Goal: Information Seeking & Learning: Learn about a topic

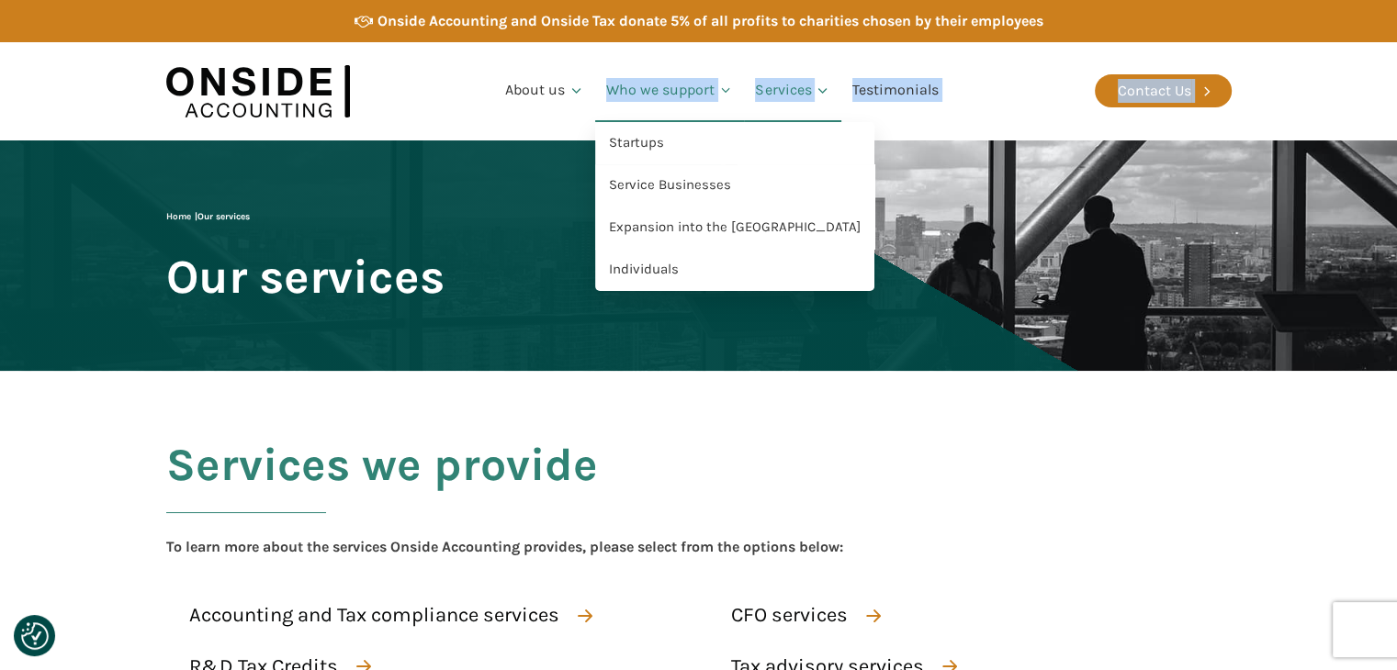
click at [620, 97] on link "Who we support" at bounding box center [670, 91] width 150 height 62
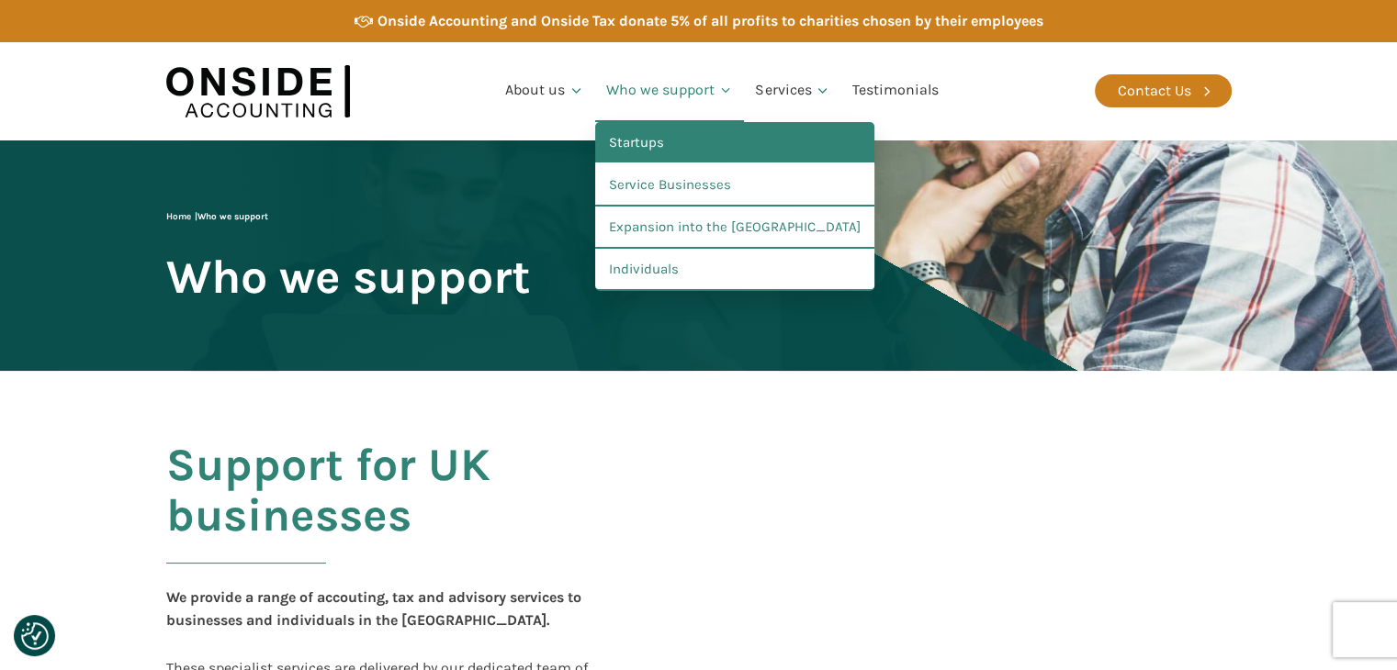
click at [716, 143] on link "Startups" at bounding box center [734, 143] width 279 height 42
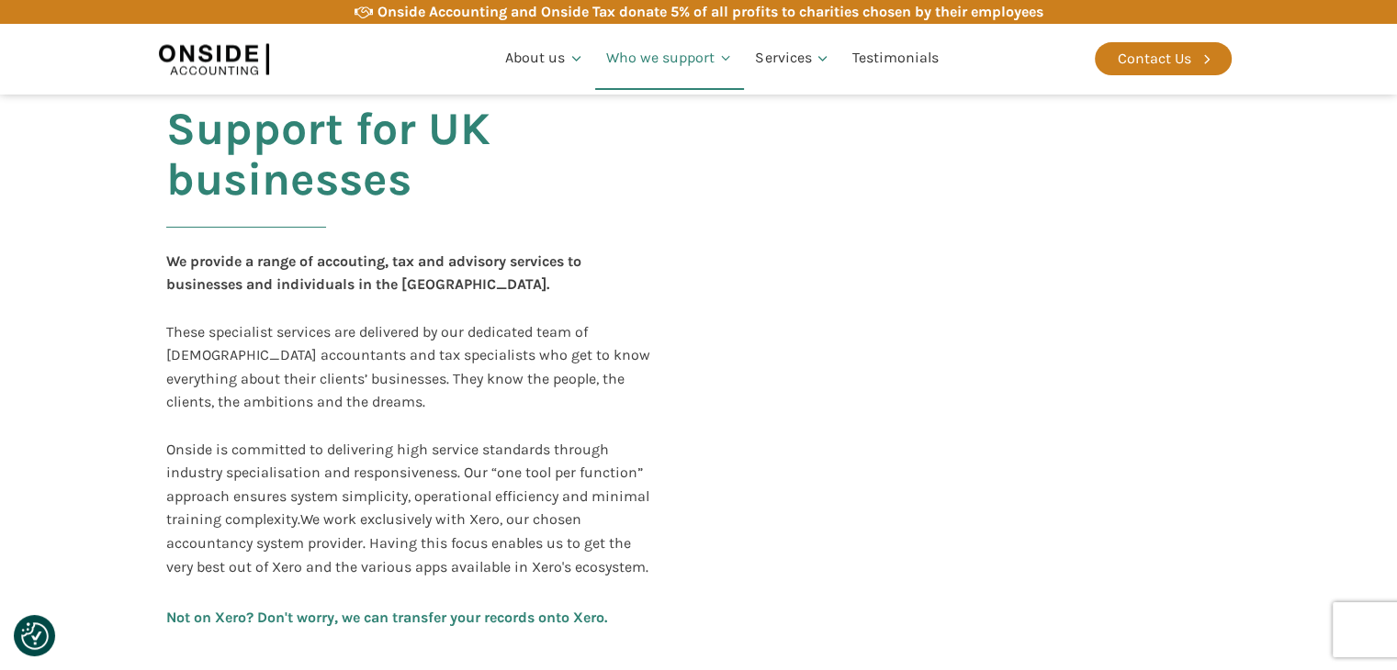
scroll to position [437, 0]
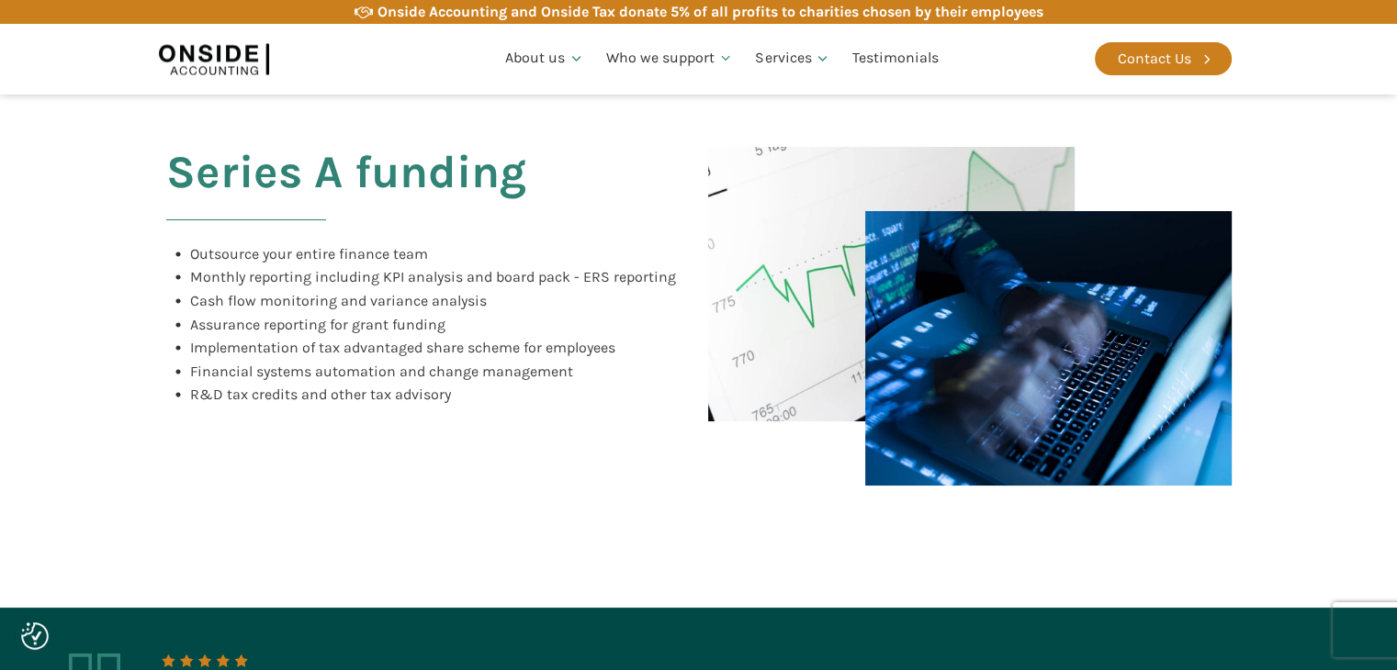
scroll to position [1468, 0]
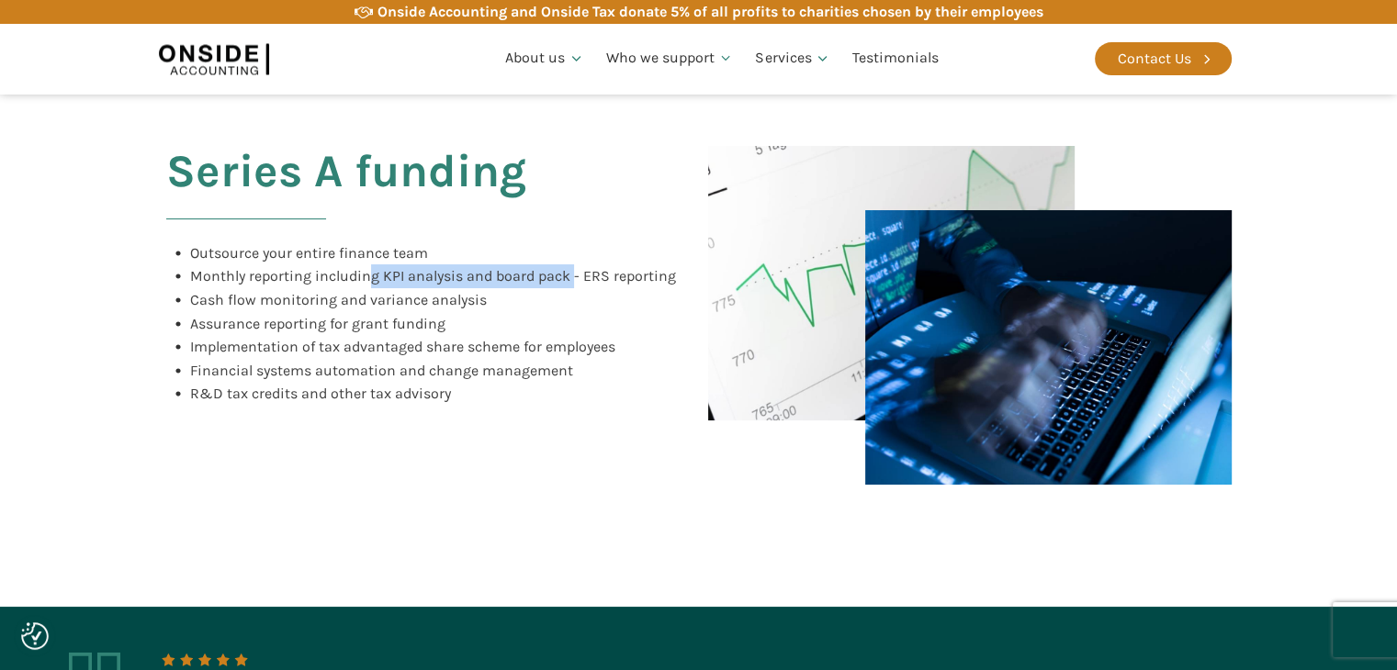
drag, startPoint x: 371, startPoint y: 276, endPoint x: 573, endPoint y: 275, distance: 202.0
click at [573, 275] on span "Monthly reporting including KPI analysis and board pack - ERS reporting" at bounding box center [433, 275] width 486 height 17
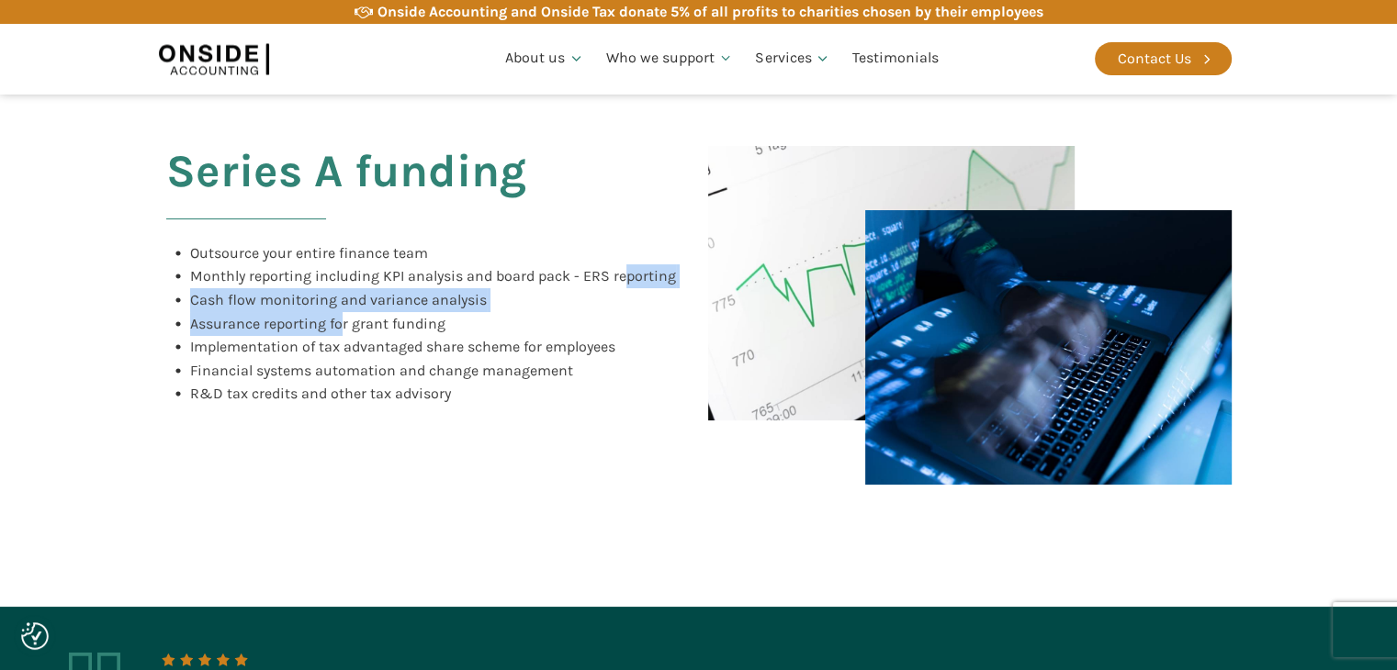
drag, startPoint x: 621, startPoint y: 276, endPoint x: 304, endPoint y: 336, distance: 322.4
click at [304, 336] on div "Outsource your entire finance team Monthly reporting including KPI analysis and…" at bounding box center [421, 323] width 510 height 164
click at [304, 336] on div "Implementation of tax advantaged share scheme for employees" at bounding box center [402, 347] width 425 height 24
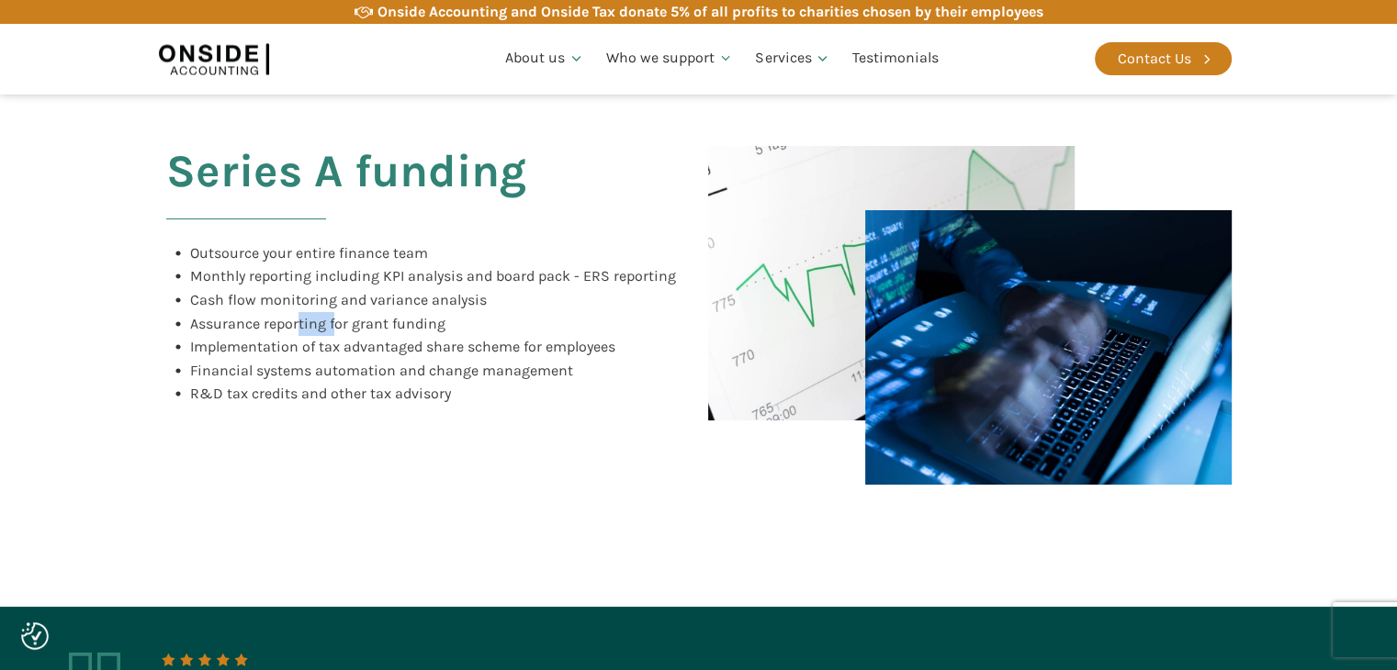
drag, startPoint x: 300, startPoint y: 319, endPoint x: 365, endPoint y: 318, distance: 64.3
click at [365, 318] on span "Assurance reporting for grant funding" at bounding box center [317, 323] width 255 height 17
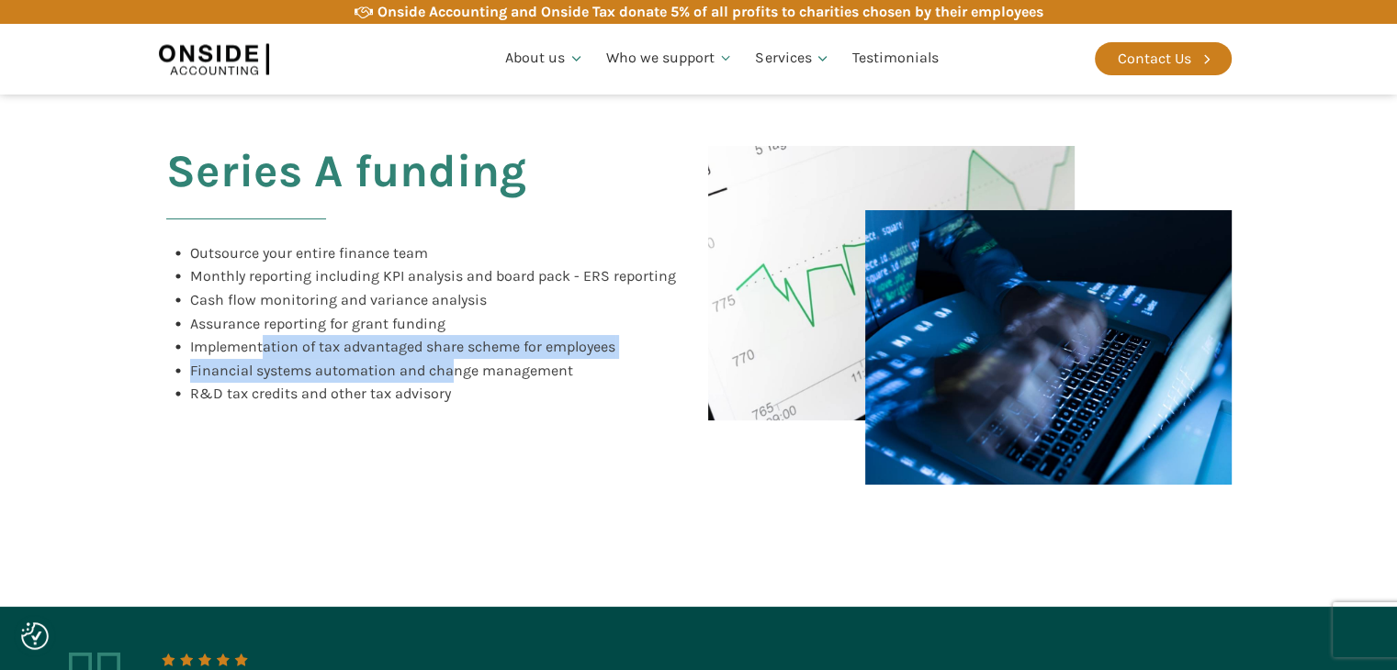
drag, startPoint x: 261, startPoint y: 354, endPoint x: 457, endPoint y: 368, distance: 197.0
click at [457, 368] on div "Outsource your entire finance team Monthly reporting including KPI analysis and…" at bounding box center [421, 323] width 510 height 164
click at [457, 368] on span "Financial systems automation and change management" at bounding box center [381, 370] width 383 height 17
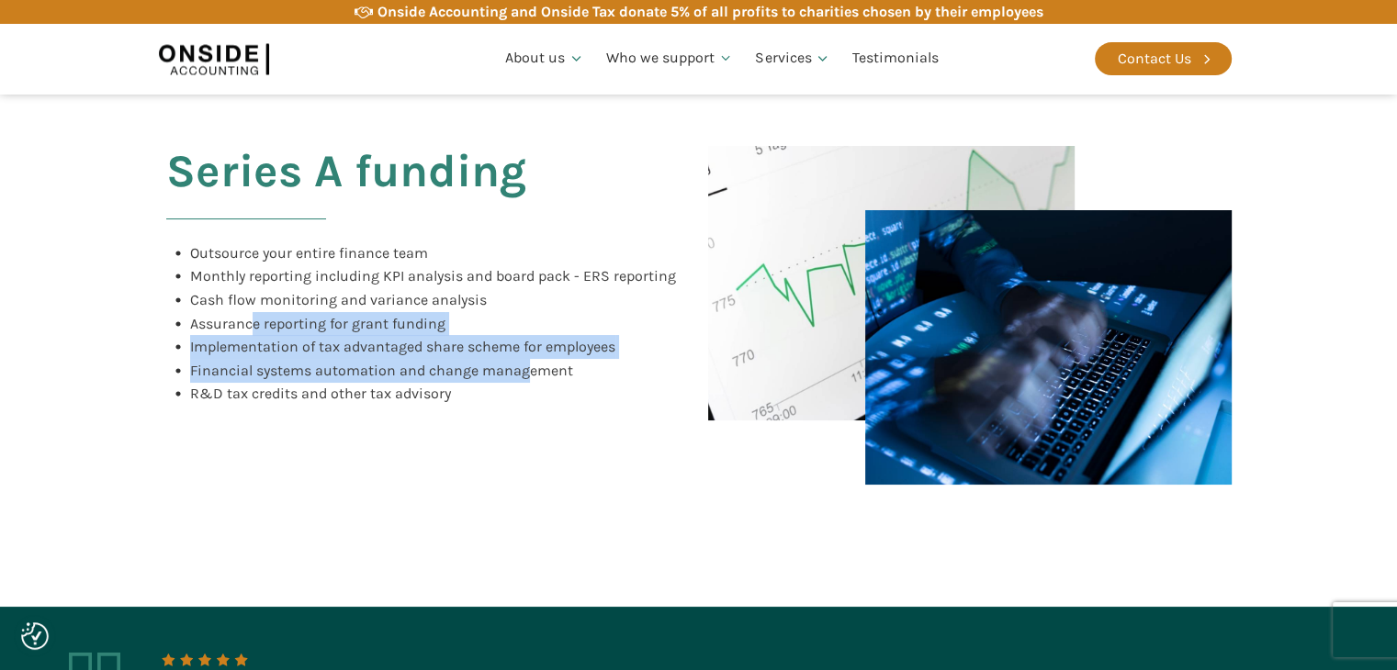
drag, startPoint x: 529, startPoint y: 378, endPoint x: 247, endPoint y: 317, distance: 288.5
click at [247, 317] on div "Outsource your entire finance team Monthly reporting including KPI analysis and…" at bounding box center [421, 323] width 510 height 164
click at [247, 317] on span "Assurance reporting for grant funding" at bounding box center [317, 323] width 255 height 17
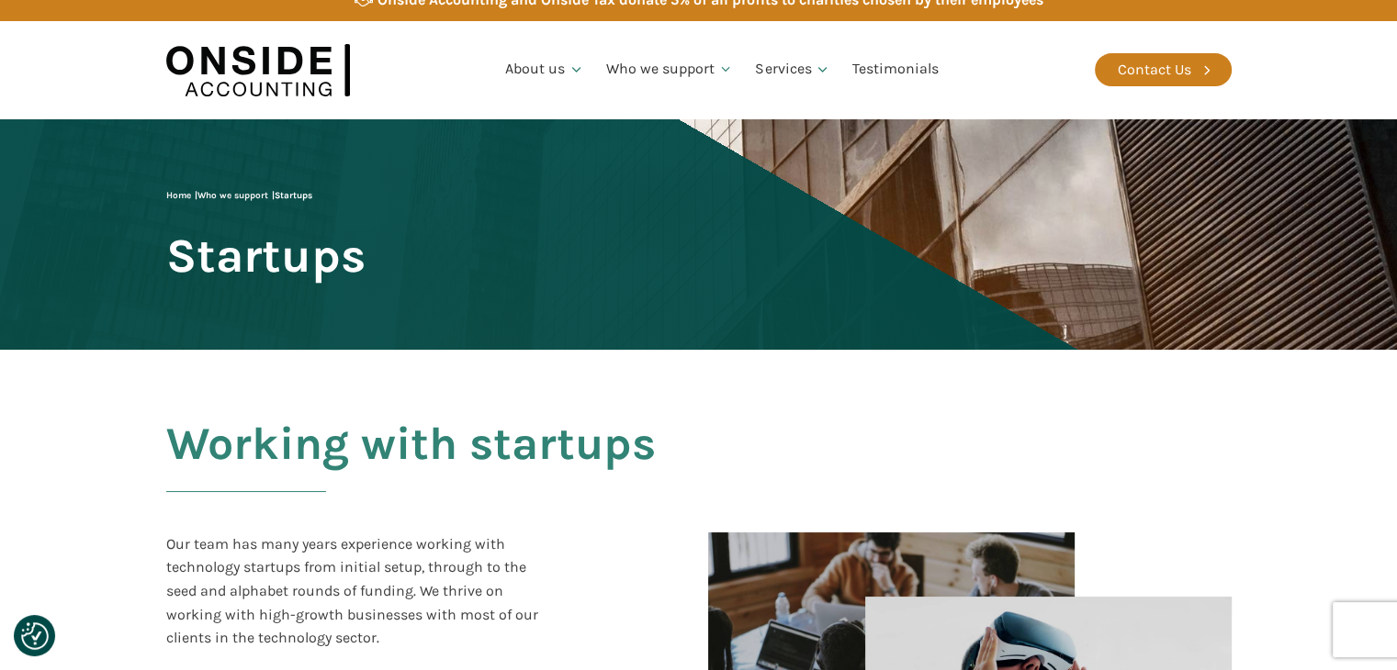
scroll to position [0, 0]
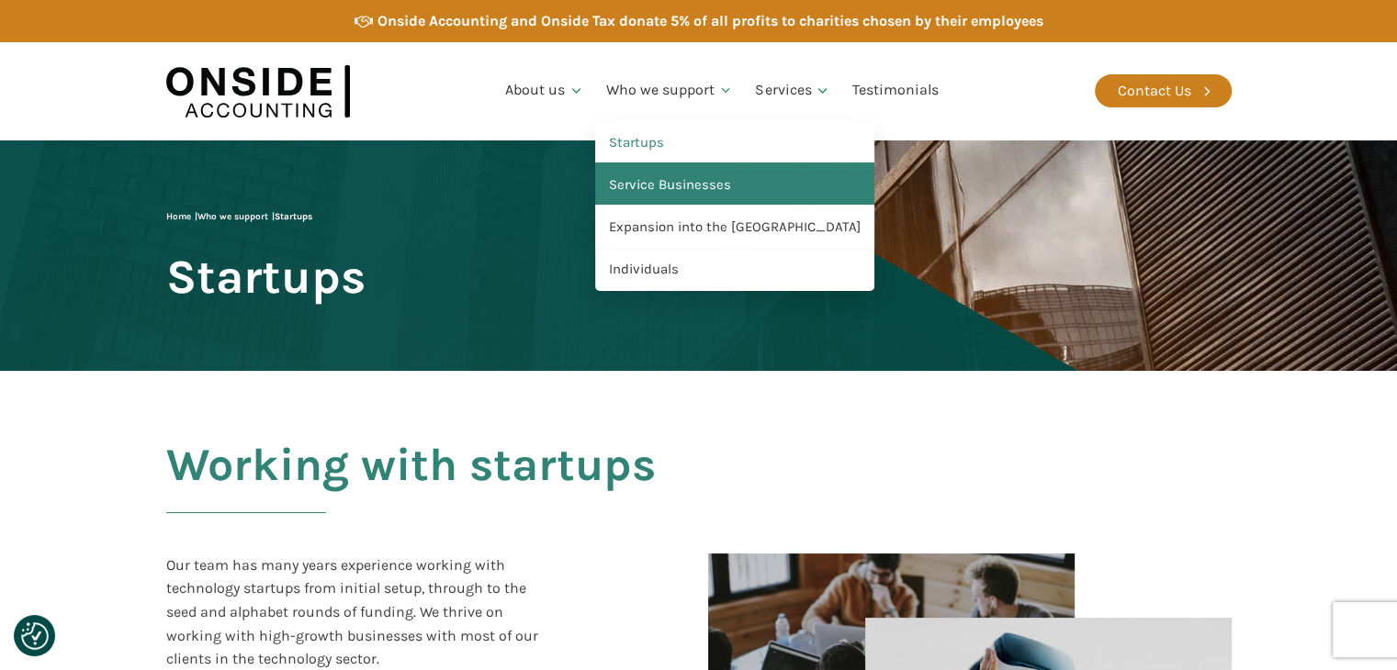
click at [689, 188] on link "Service Businesses" at bounding box center [734, 185] width 279 height 42
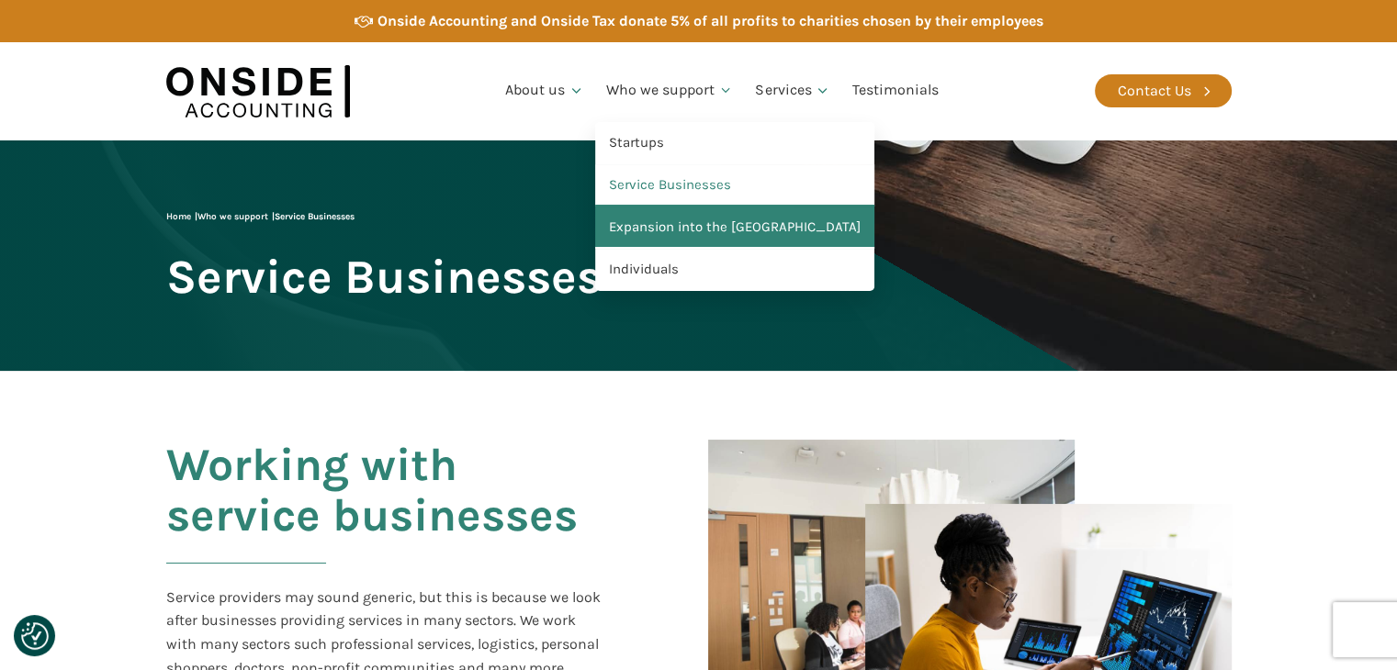
click at [690, 239] on link "Expansion into the [GEOGRAPHIC_DATA]" at bounding box center [734, 228] width 279 height 42
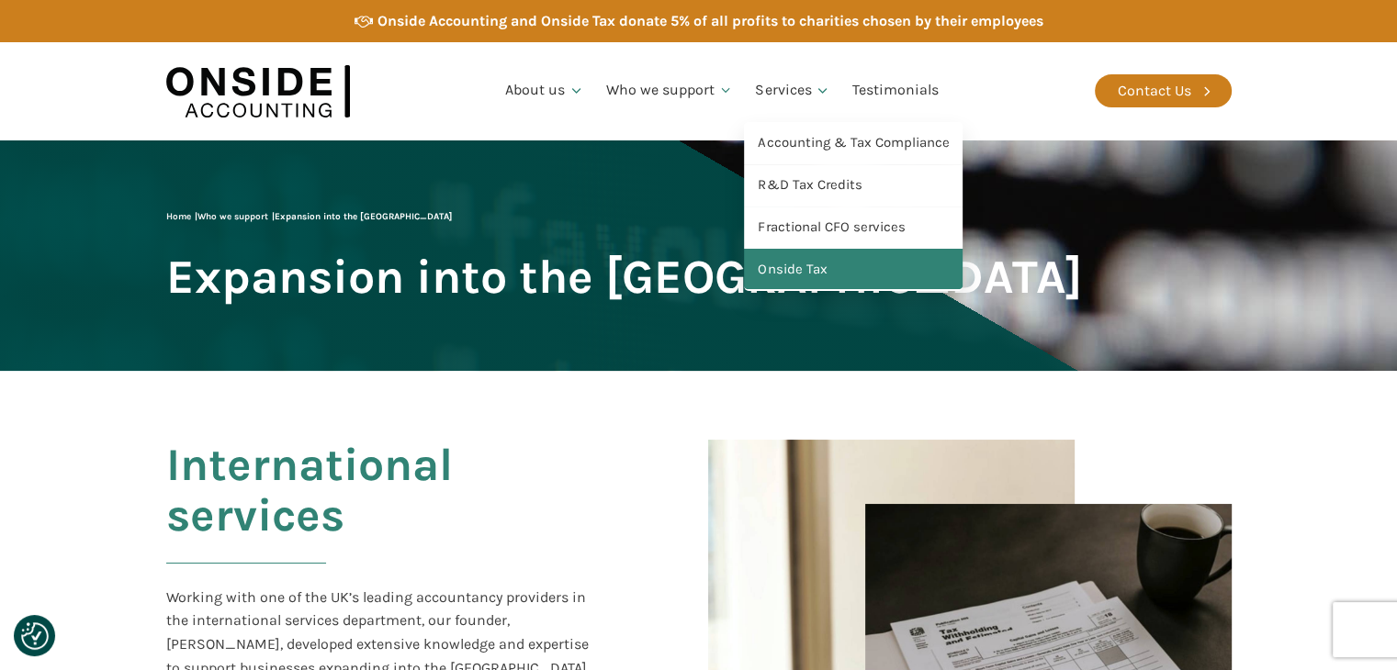
click at [828, 275] on link "Onside Tax" at bounding box center [853, 270] width 219 height 42
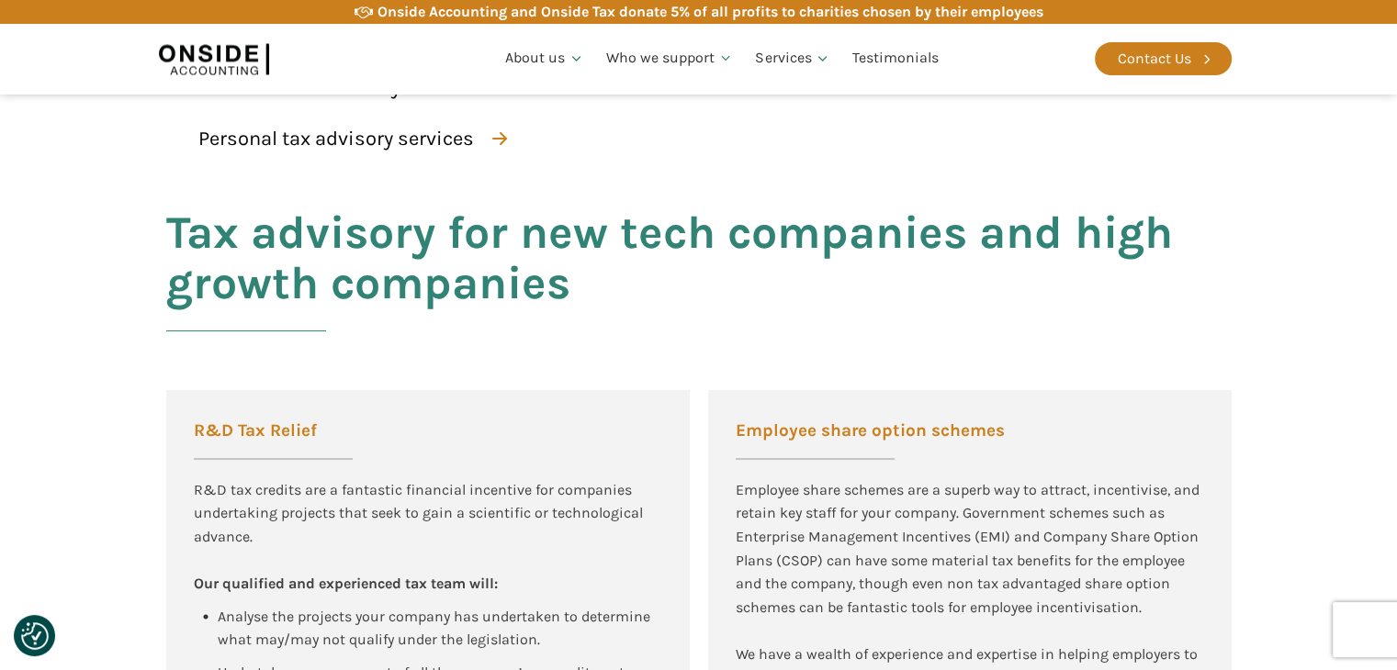
scroll to position [905, 0]
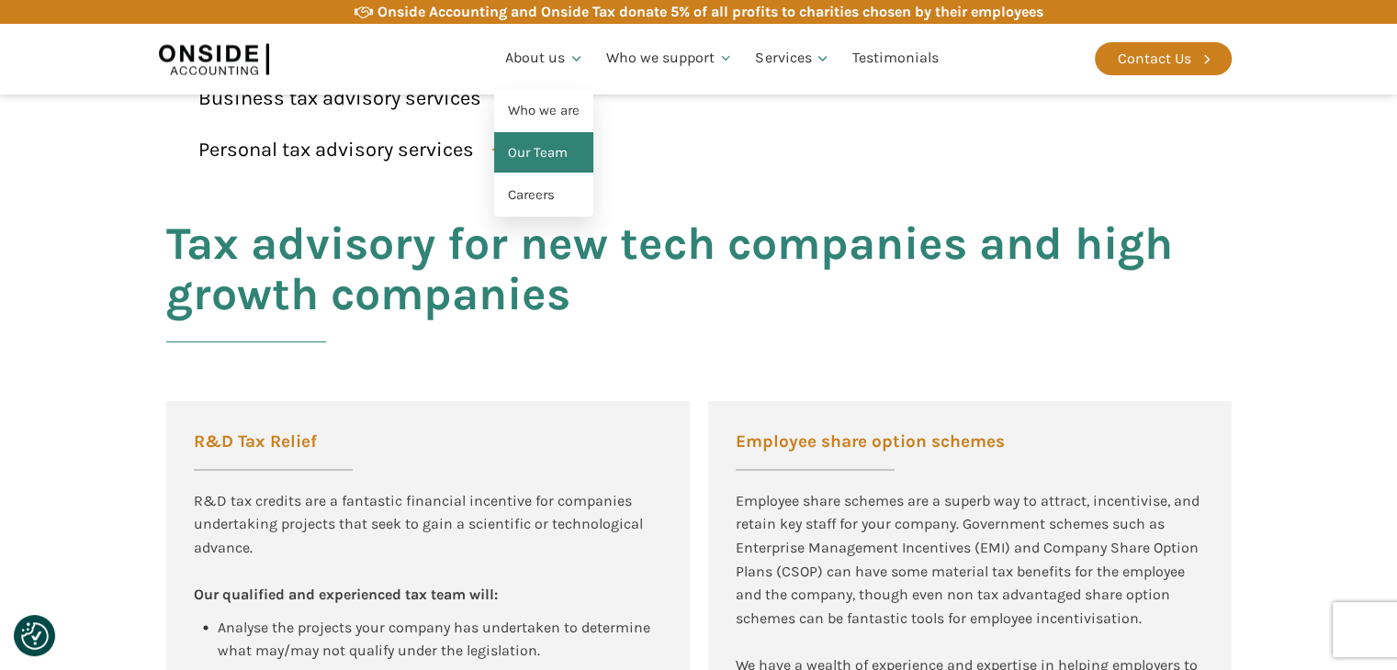
click at [553, 157] on link "Our Team" at bounding box center [543, 153] width 99 height 42
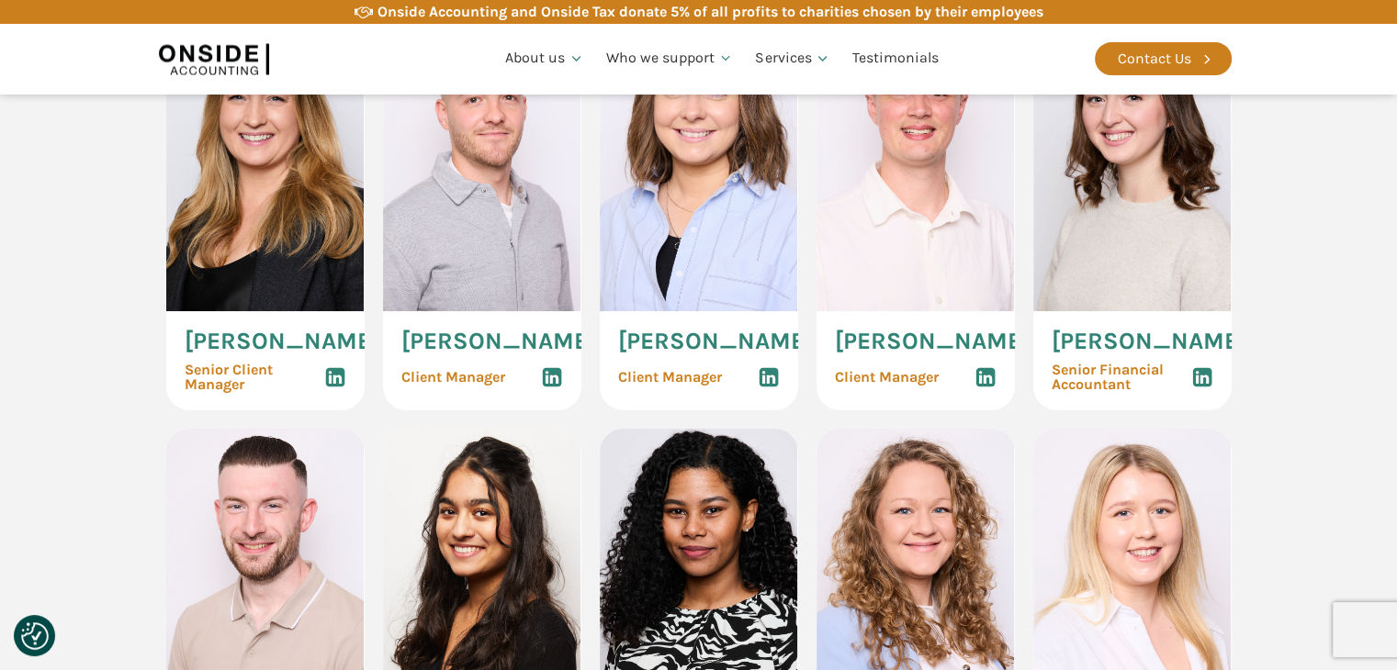
scroll to position [1909, 0]
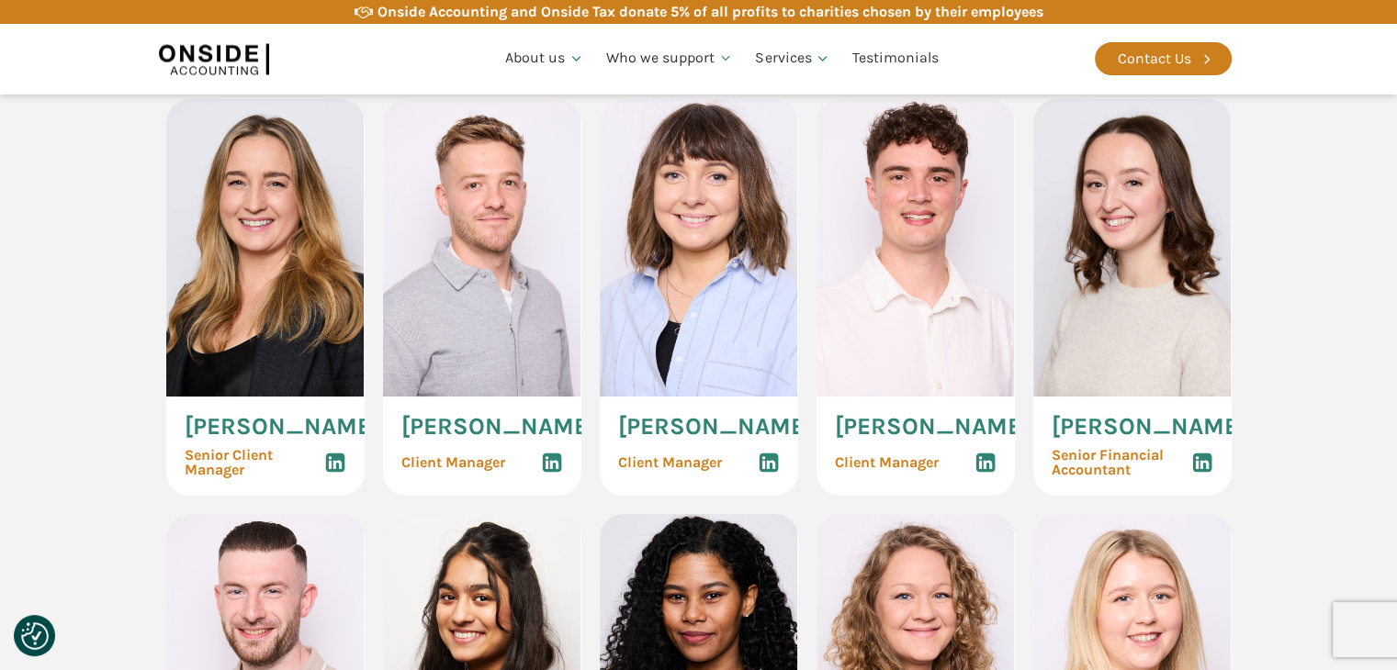
drag, startPoint x: 1371, startPoint y: 427, endPoint x: 1319, endPoint y: 355, distance: 88.7
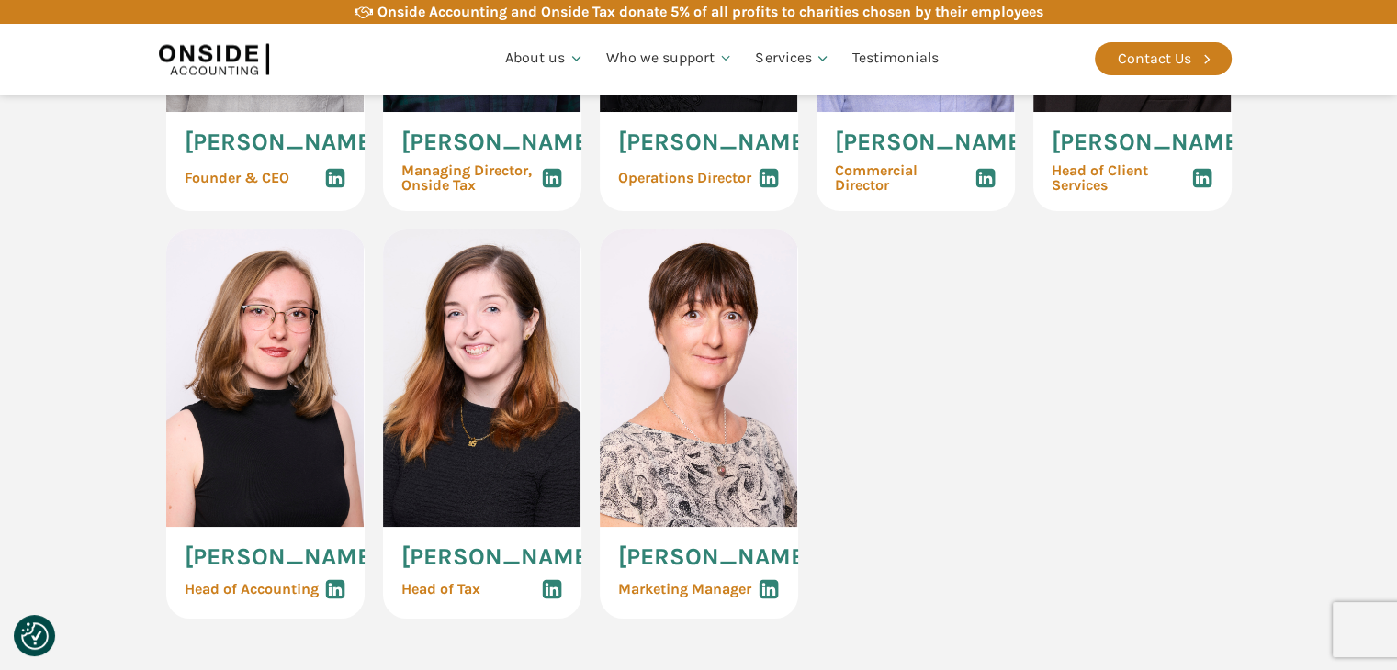
scroll to position [0, 0]
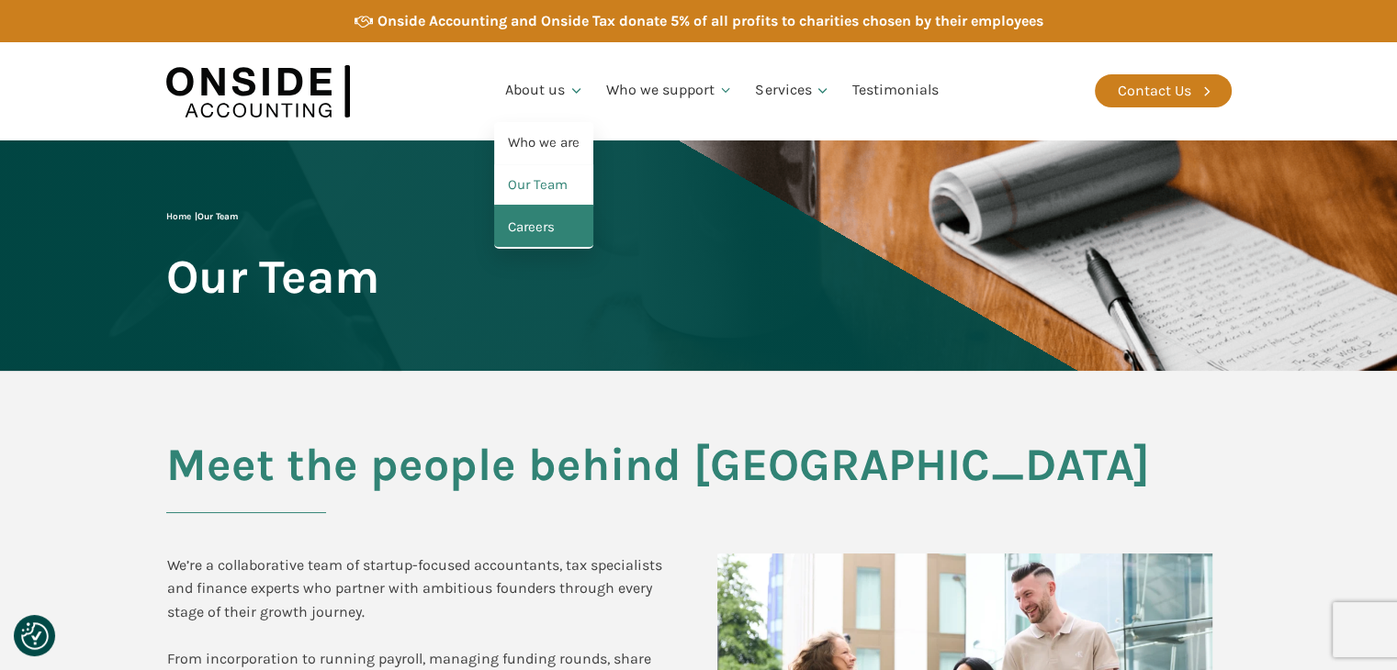
click at [545, 236] on link "Careers" at bounding box center [543, 228] width 99 height 42
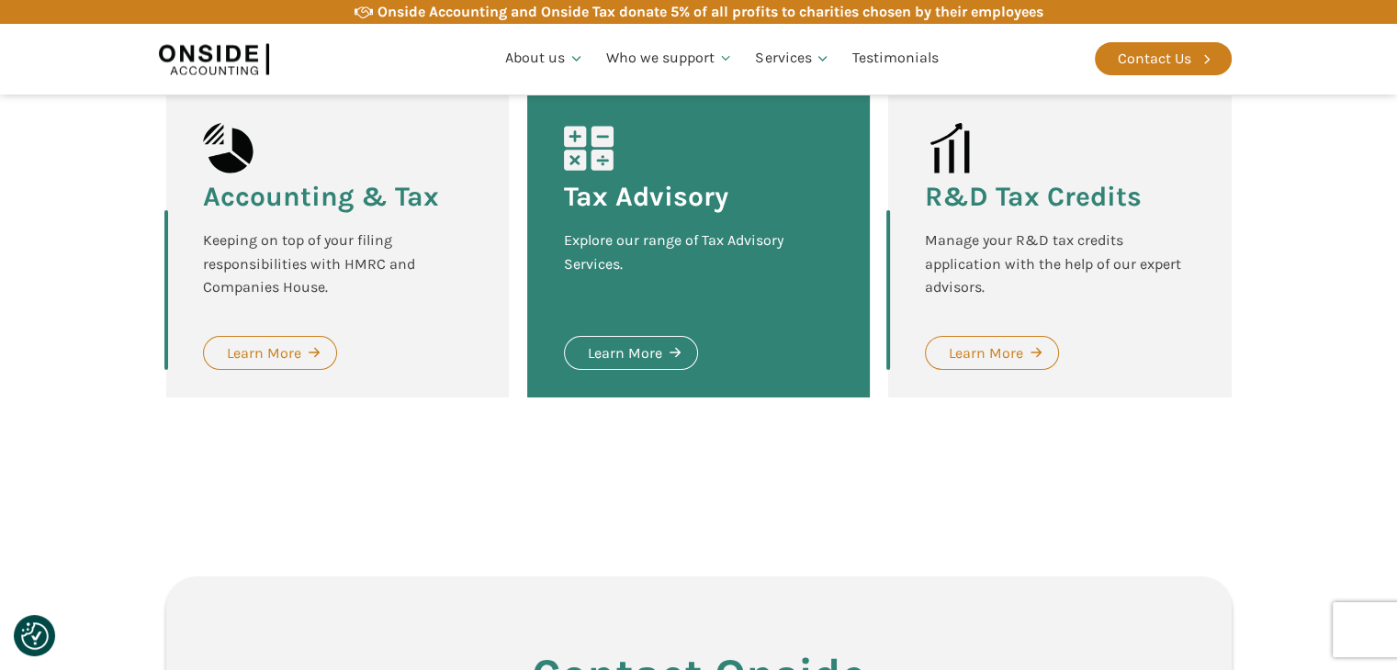
scroll to position [2876, 0]
click at [1005, 341] on div "Learn More" at bounding box center [986, 353] width 74 height 24
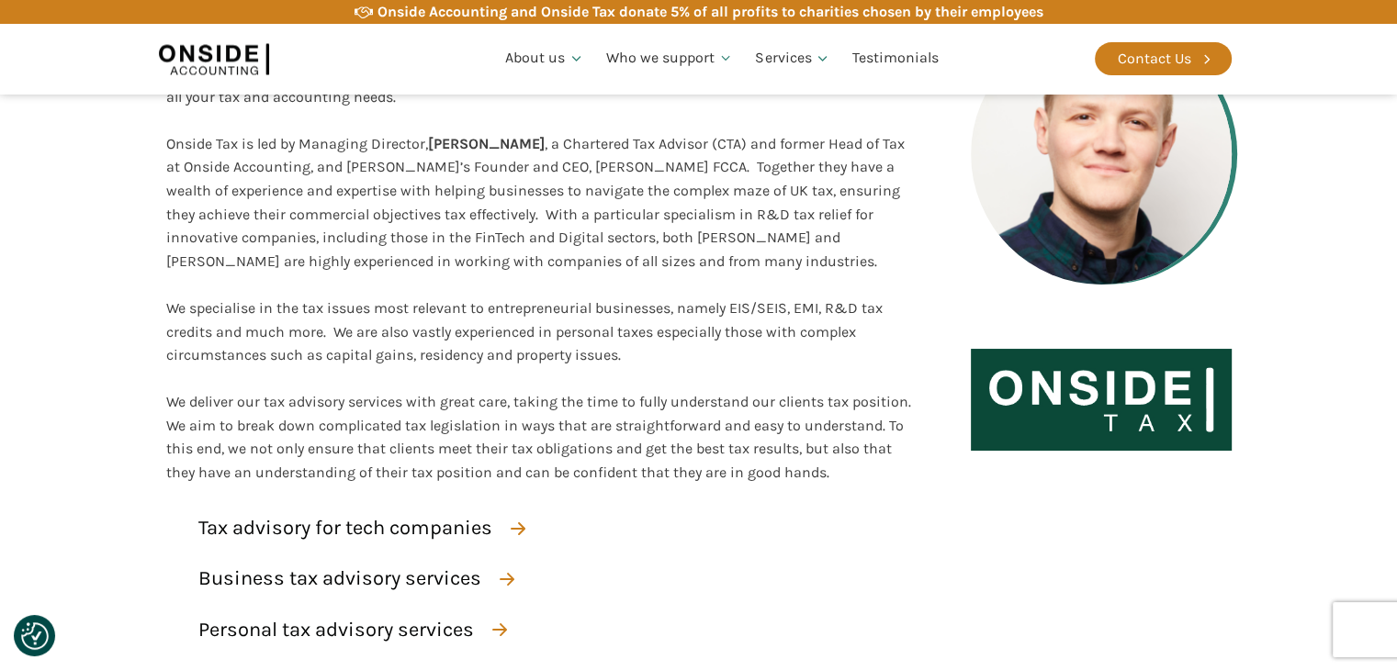
scroll to position [383, 0]
